Goal: Find specific page/section: Find specific page/section

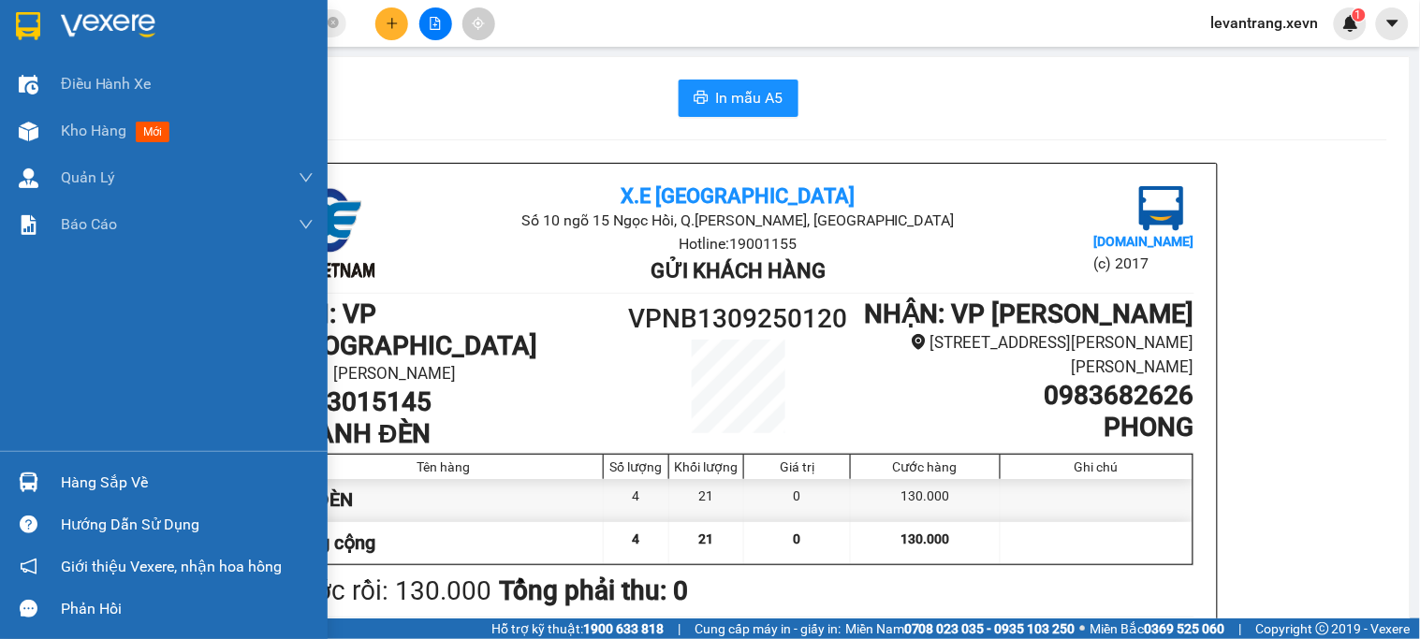
click at [15, 484] on div "Điều hành xe Kho hàng mới Quản [PERSON_NAME] lý chuyến Quản lý giao nhận mới Qu…" at bounding box center [164, 319] width 328 height 639
click at [24, 485] on img at bounding box center [29, 483] width 20 height 20
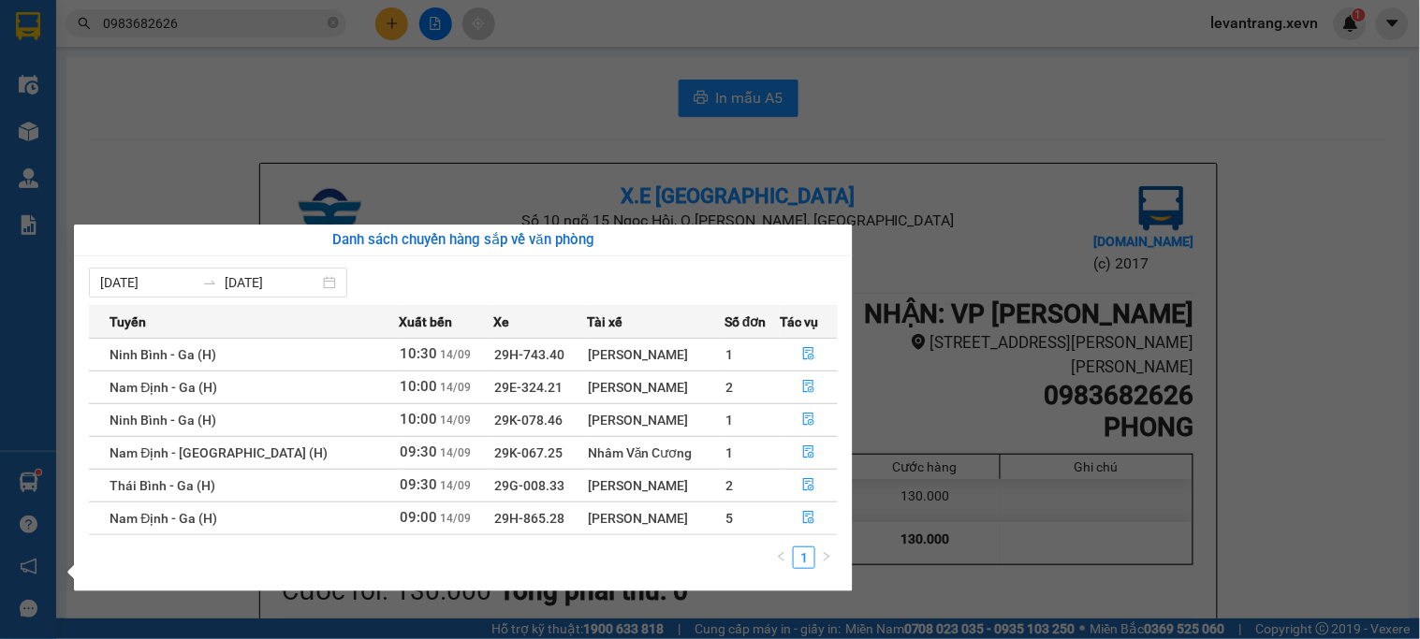
click at [346, 141] on section "Kết quả tìm kiếm ( 114 ) Bộ lọc Thuộc VP này [PERSON_NAME] thái Món hàng Thu hộ…" at bounding box center [710, 319] width 1420 height 639
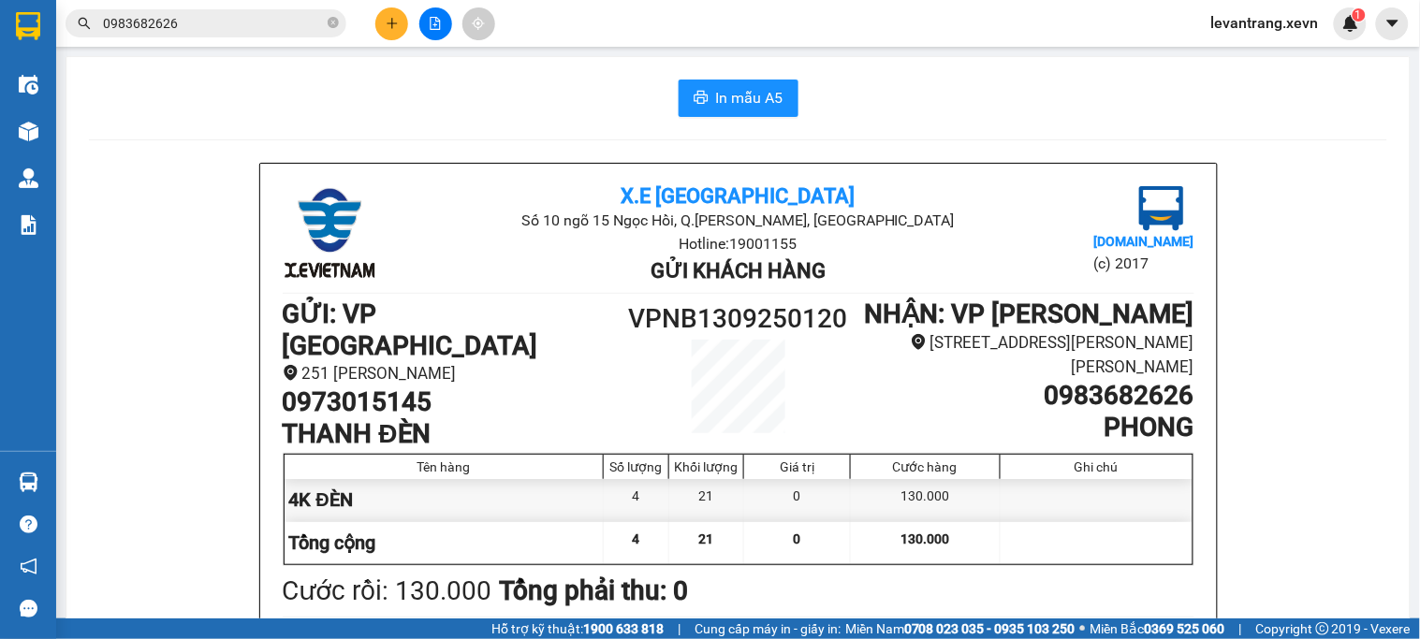
click at [331, 24] on icon "close-circle" at bounding box center [333, 22] width 11 height 11
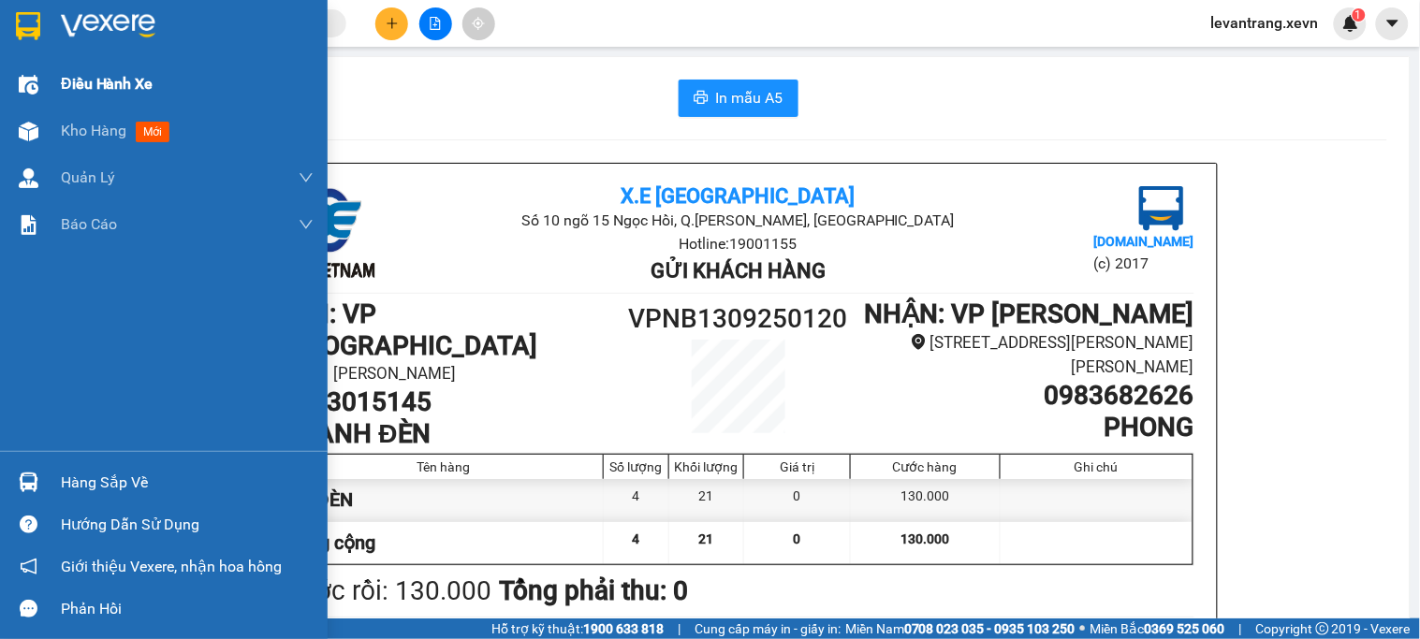
click at [43, 95] on div at bounding box center [28, 84] width 33 height 33
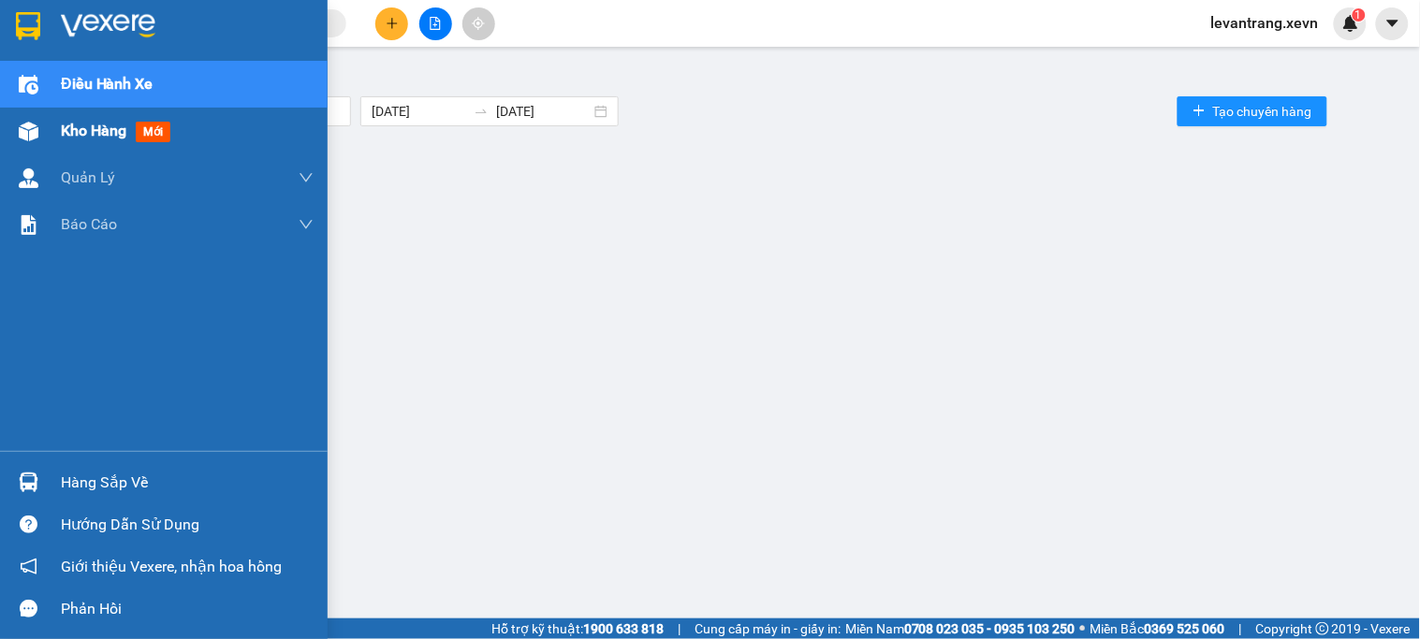
click at [78, 139] on span "Kho hàng" at bounding box center [94, 131] width 66 height 18
